Goal: Check status: Check status

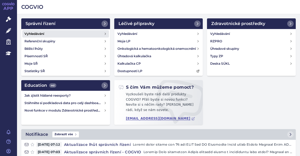
click at [40, 33] on h4 "Vyhledávání" at bounding box center [34, 33] width 20 height 5
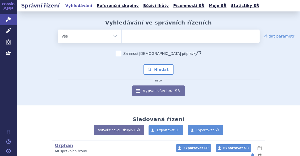
click at [157, 38] on ul at bounding box center [191, 35] width 138 height 11
click at [122, 38] on select at bounding box center [121, 35] width 0 height 13
paste input "SUKLS311364/2025"
type input "SUKLS311364/2025"
select select "SUKLS311364/2025"
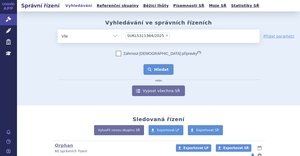
click at [159, 67] on button "Hledat" at bounding box center [159, 69] width 30 height 11
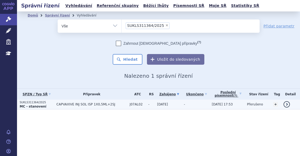
click at [41, 103] on p "SUKLS311364/2025" at bounding box center [37, 102] width 34 height 4
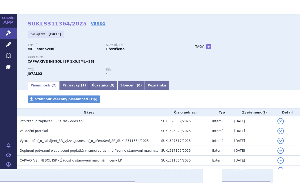
scroll to position [27, 0]
